Goal: Book appointment/travel/reservation

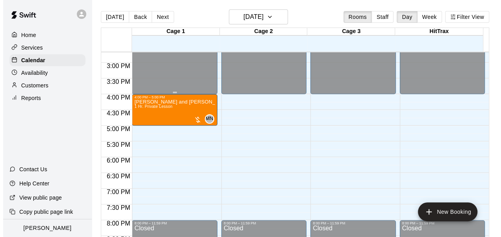
scroll to position [517, 0]
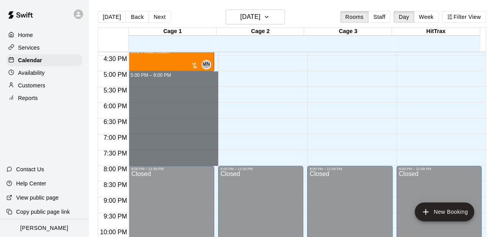
drag, startPoint x: 161, startPoint y: 72, endPoint x: 176, endPoint y: 160, distance: 89.5
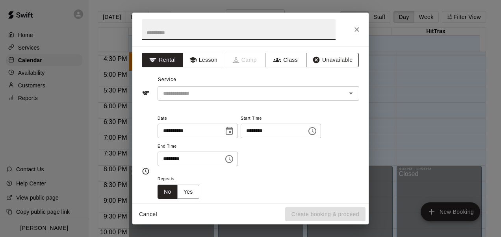
click at [322, 61] on button "Unavailable" at bounding box center [332, 60] width 53 height 15
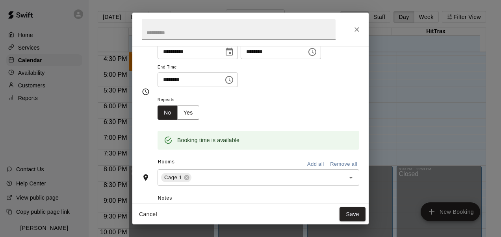
click at [311, 159] on button "Add all" at bounding box center [315, 164] width 25 height 12
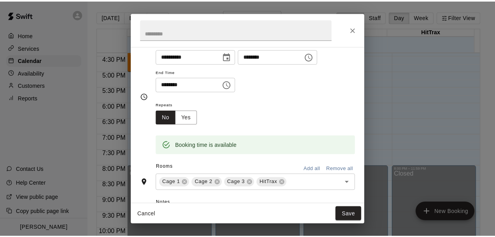
scroll to position [39, 0]
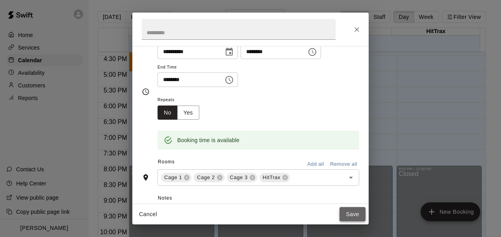
click at [345, 210] on button "Save" at bounding box center [353, 214] width 26 height 15
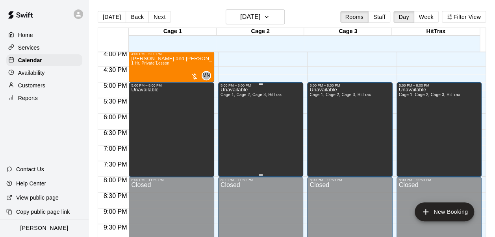
scroll to position [478, 0]
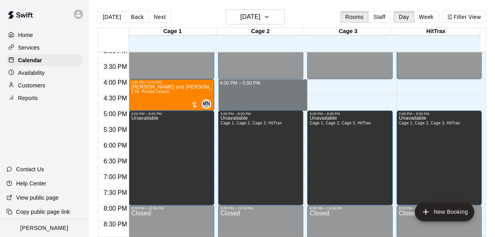
drag, startPoint x: 228, startPoint y: 80, endPoint x: 231, endPoint y: 105, distance: 25.0
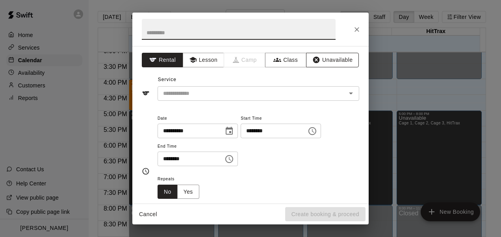
click at [322, 63] on button "Unavailable" at bounding box center [332, 60] width 53 height 15
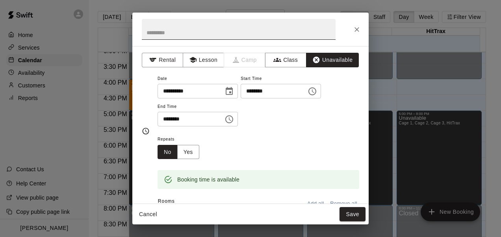
click at [188, 29] on input "text" at bounding box center [239, 29] width 194 height 21
type input "********"
click at [345, 215] on button "Save" at bounding box center [353, 214] width 26 height 15
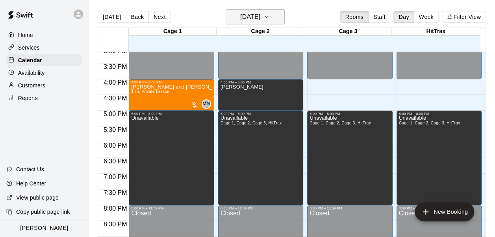
click at [244, 18] on h6 "[DATE]" at bounding box center [250, 16] width 20 height 11
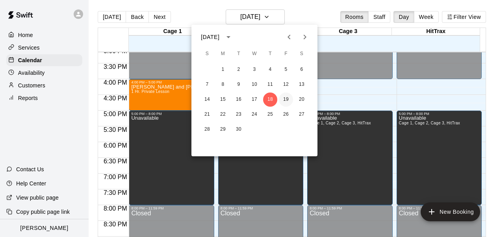
click at [288, 98] on button "19" at bounding box center [286, 100] width 14 height 14
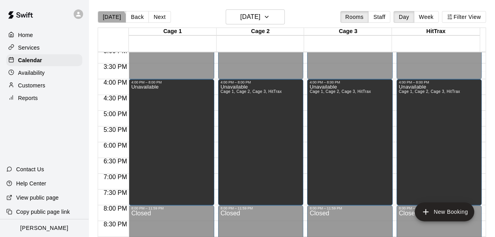
click at [110, 20] on button "[DATE]" at bounding box center [112, 17] width 28 height 12
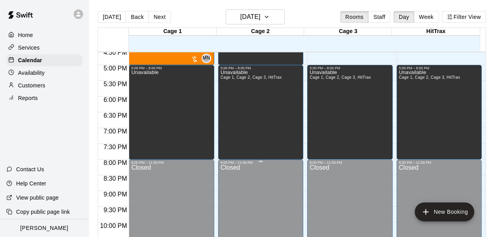
scroll to position [248, 0]
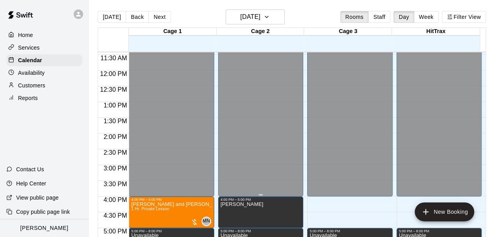
scroll to position [396, 0]
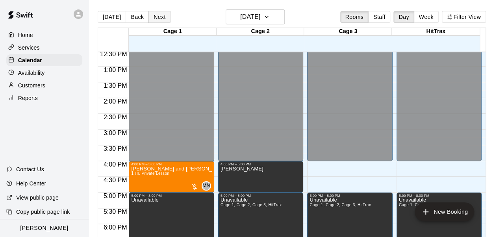
click at [162, 17] on button "Next" at bounding box center [160, 17] width 22 height 12
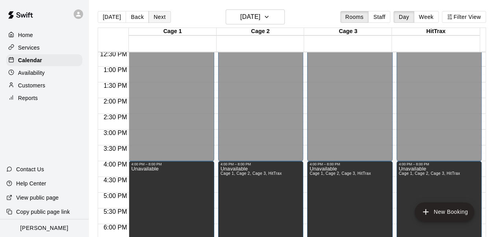
scroll to position [13, 0]
